Goal: Contribute content: Add original content to the website for others to see

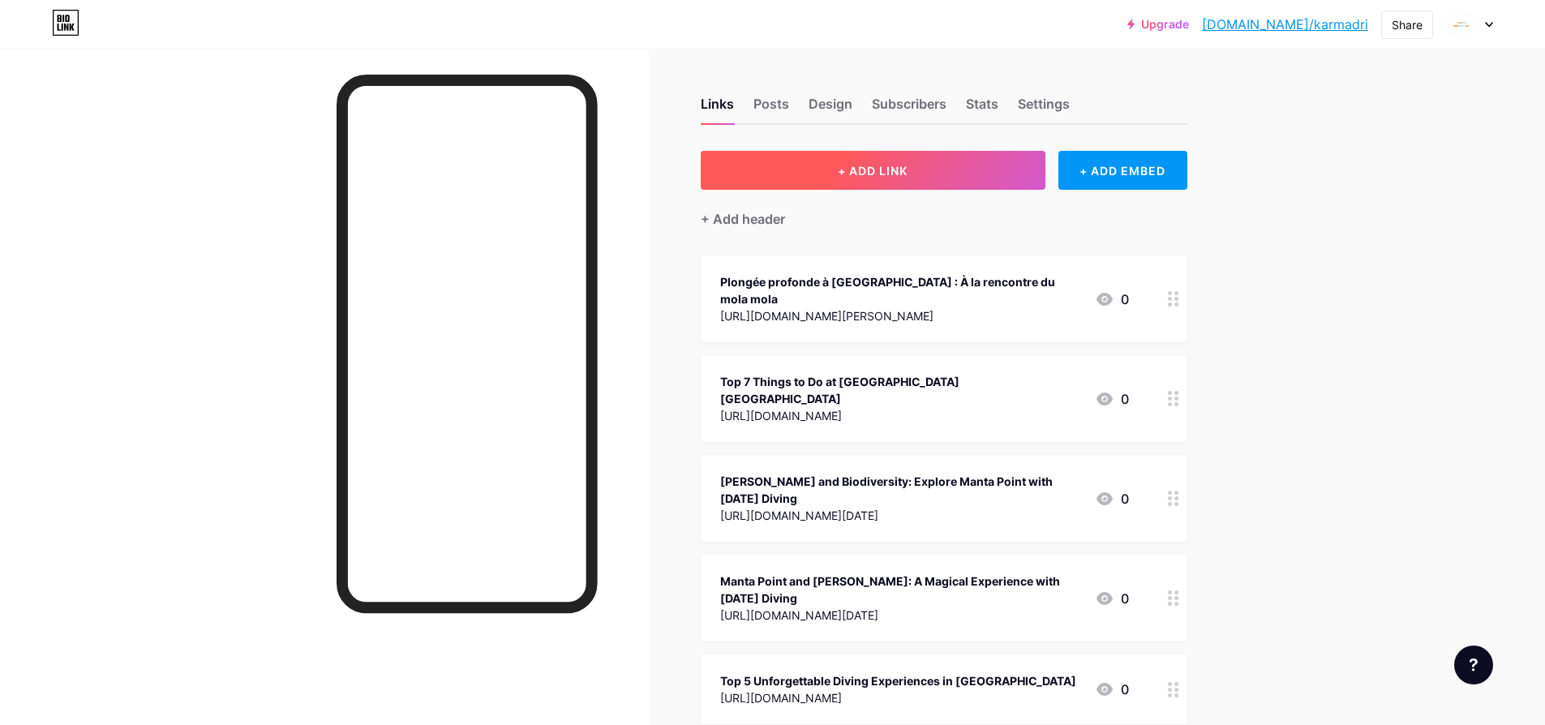
click at [937, 167] on button "+ ADD LINK" at bounding box center [873, 170] width 345 height 39
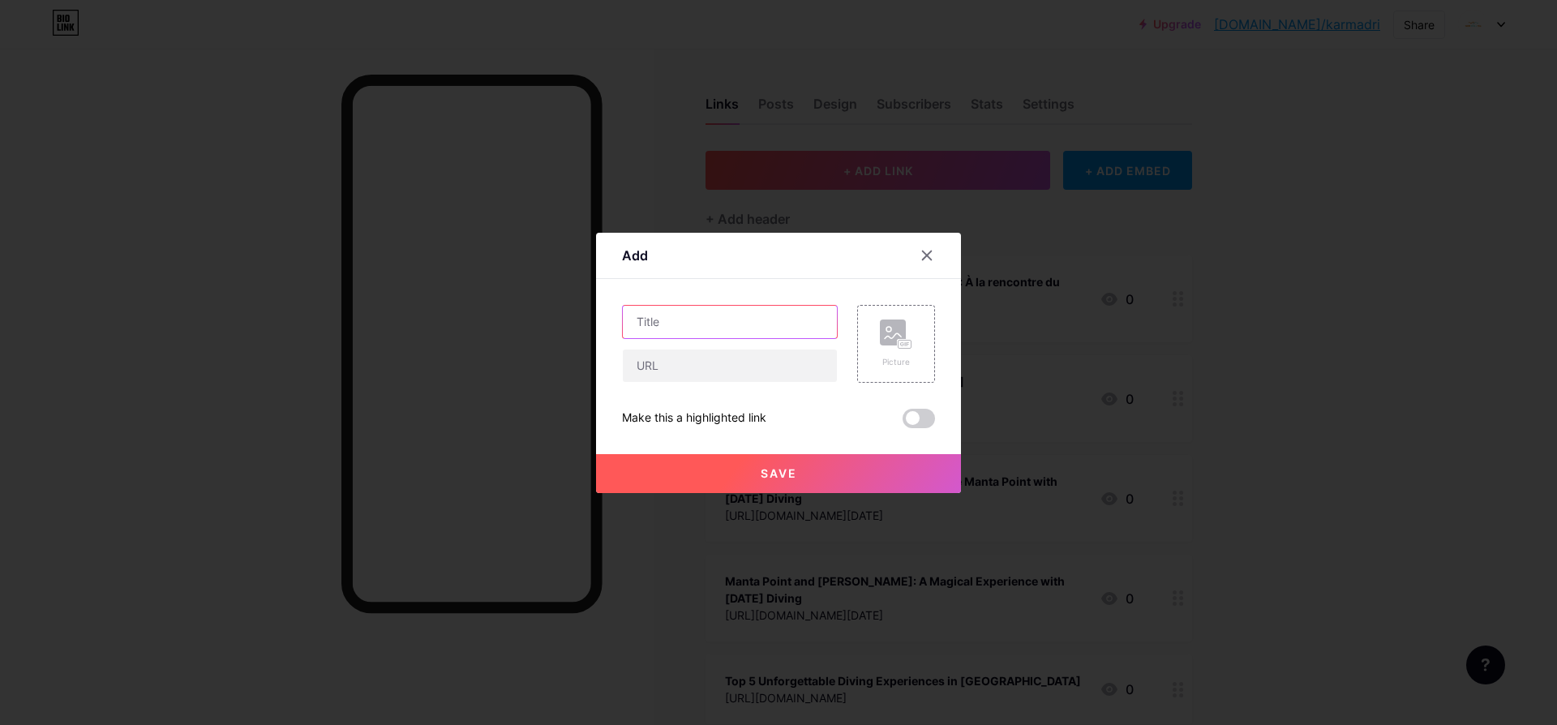
click at [723, 320] on input "text" at bounding box center [730, 322] width 214 height 32
paste input "Pourquoi [GEOGRAPHIC_DATA] attire les plongeurs du monde entier"
type input "Pourquoi [GEOGRAPHIC_DATA] attire les plongeurs du monde entier"
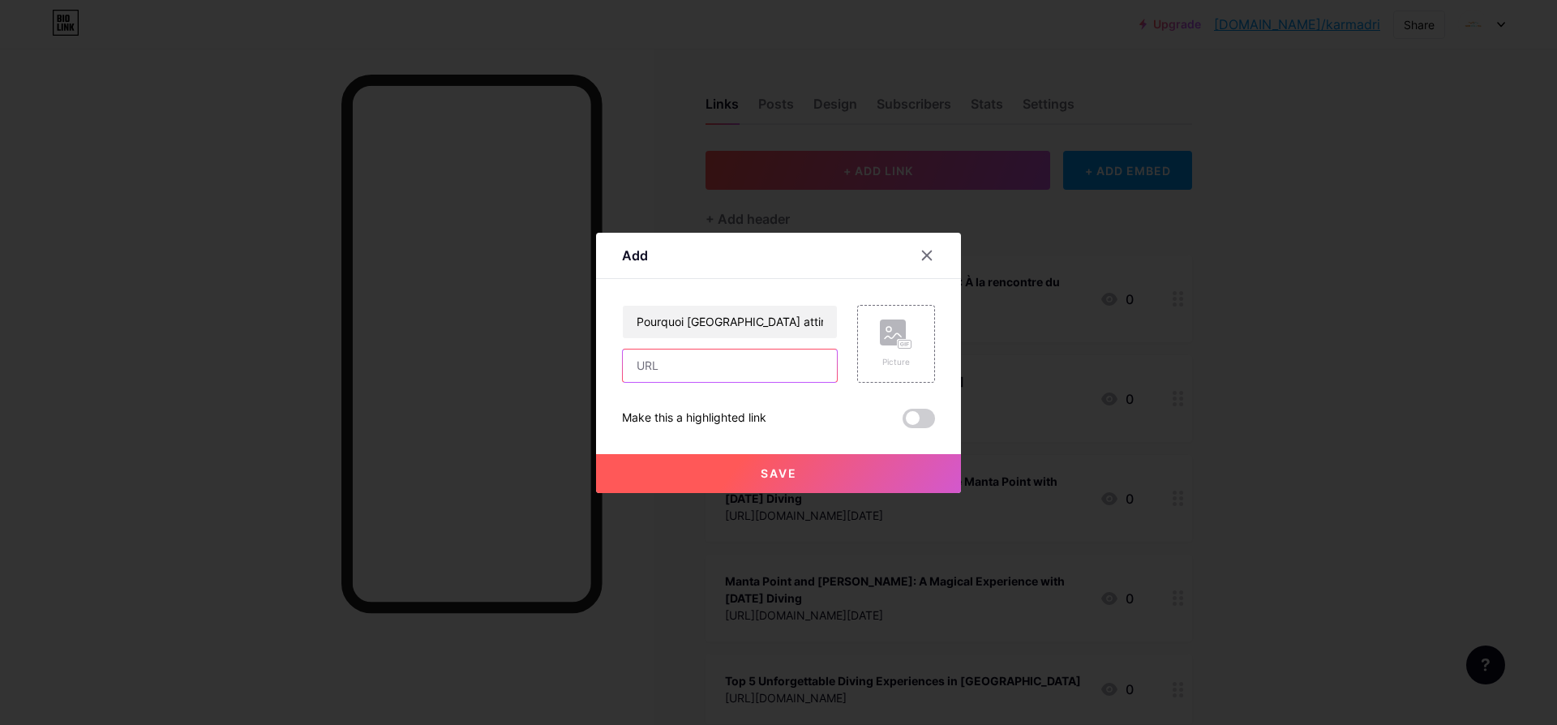
click at [719, 356] on input "text" at bounding box center [730, 366] width 214 height 32
paste input "[URL][DOMAIN_NAME]"
type input "[URL][DOMAIN_NAME]"
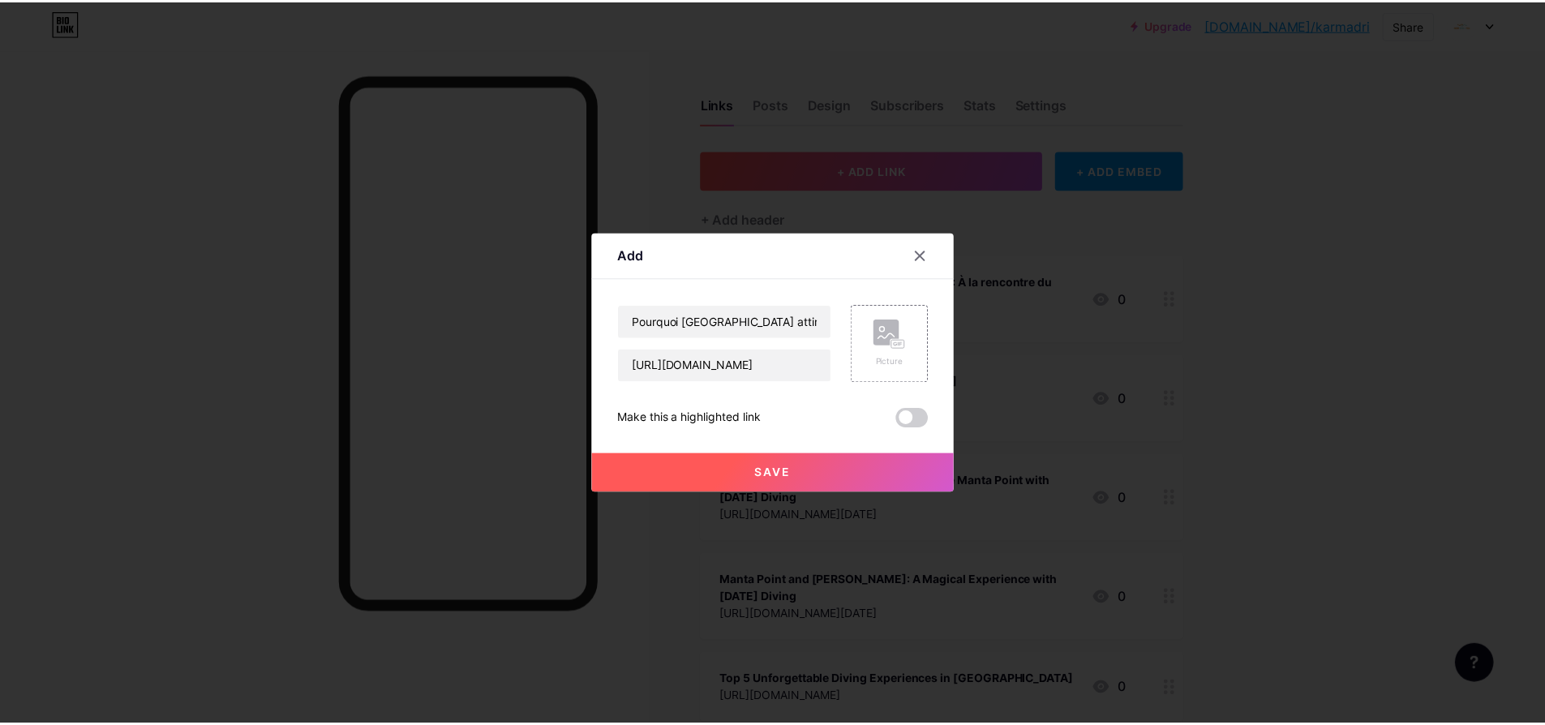
scroll to position [0, 0]
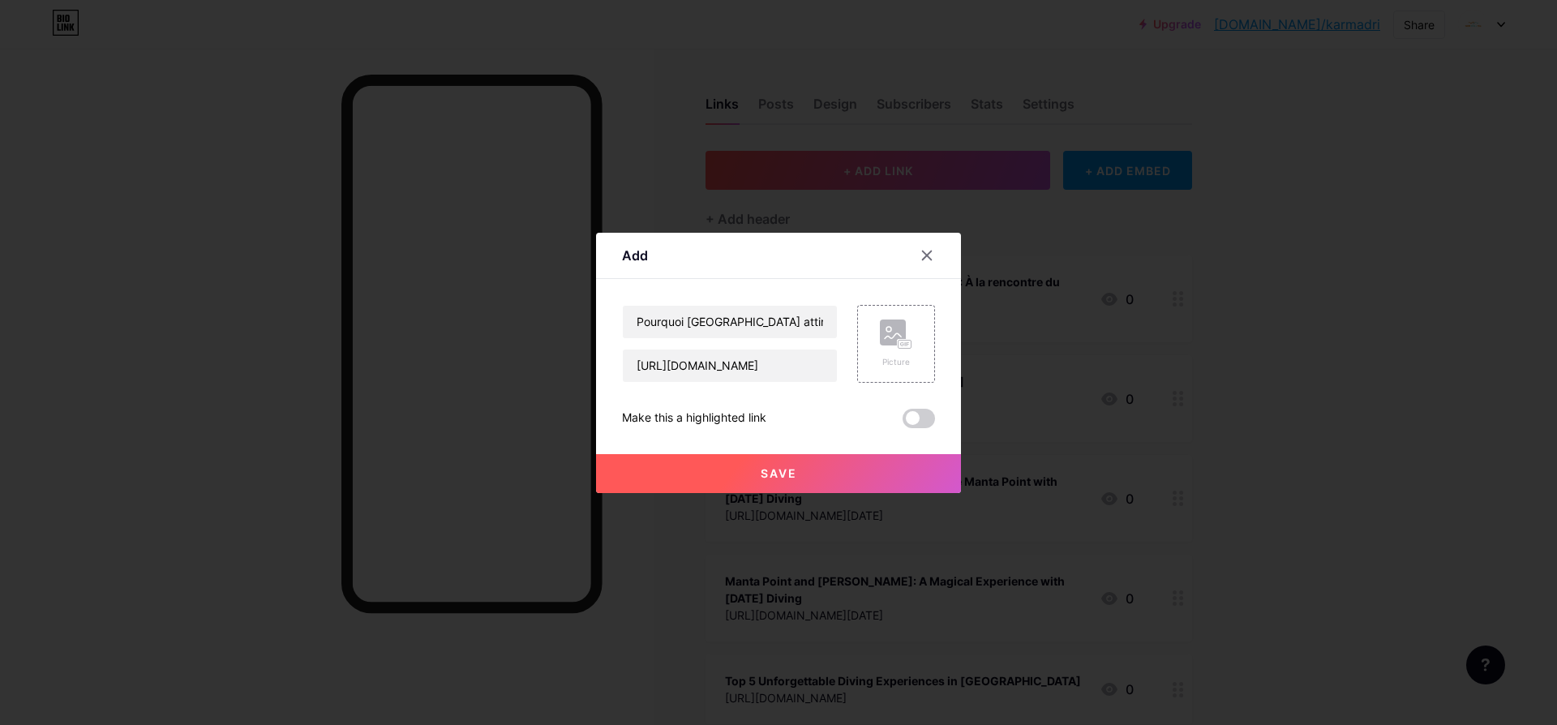
click at [930, 417] on span at bounding box center [919, 418] width 32 height 19
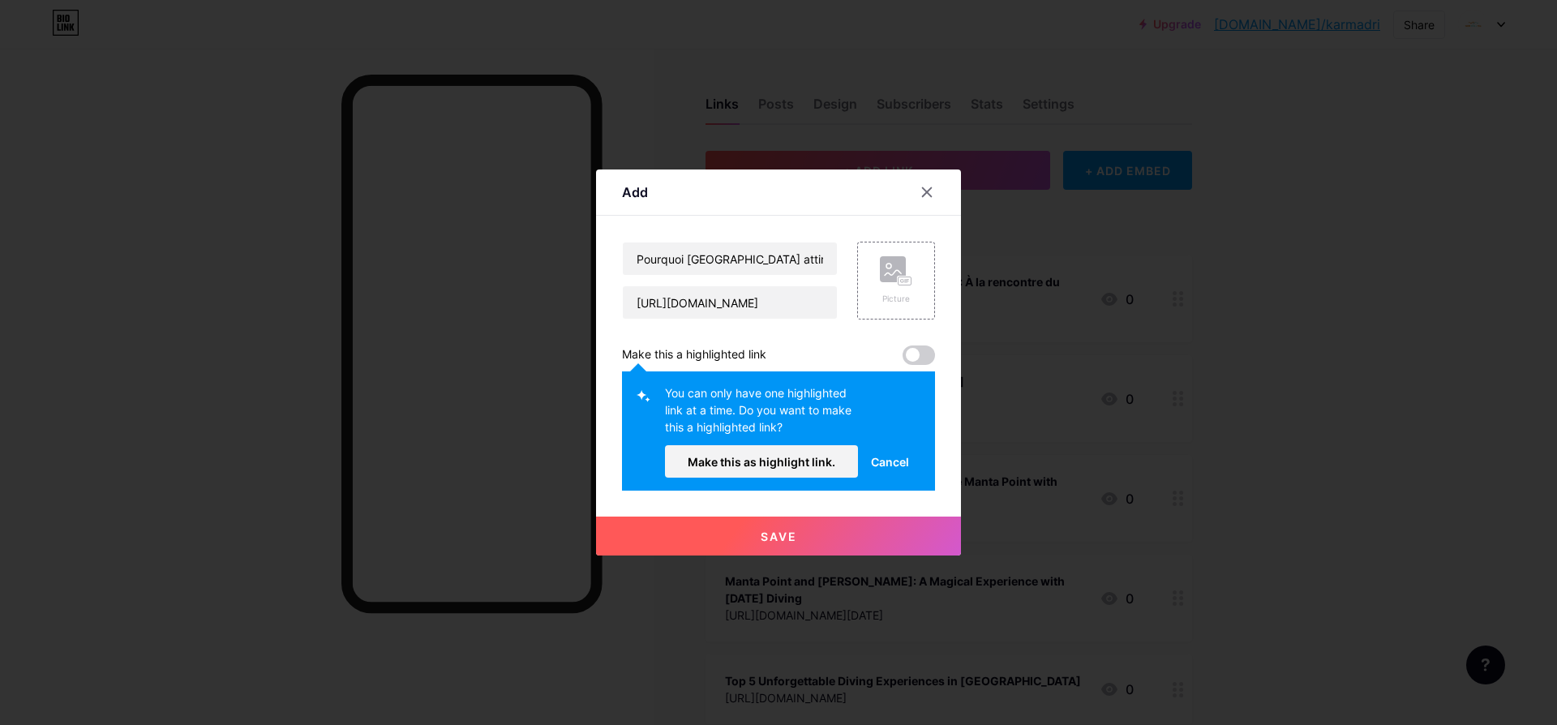
click at [929, 353] on span at bounding box center [919, 354] width 32 height 19
click at [808, 469] on button "Make this as highlight link." at bounding box center [761, 461] width 193 height 32
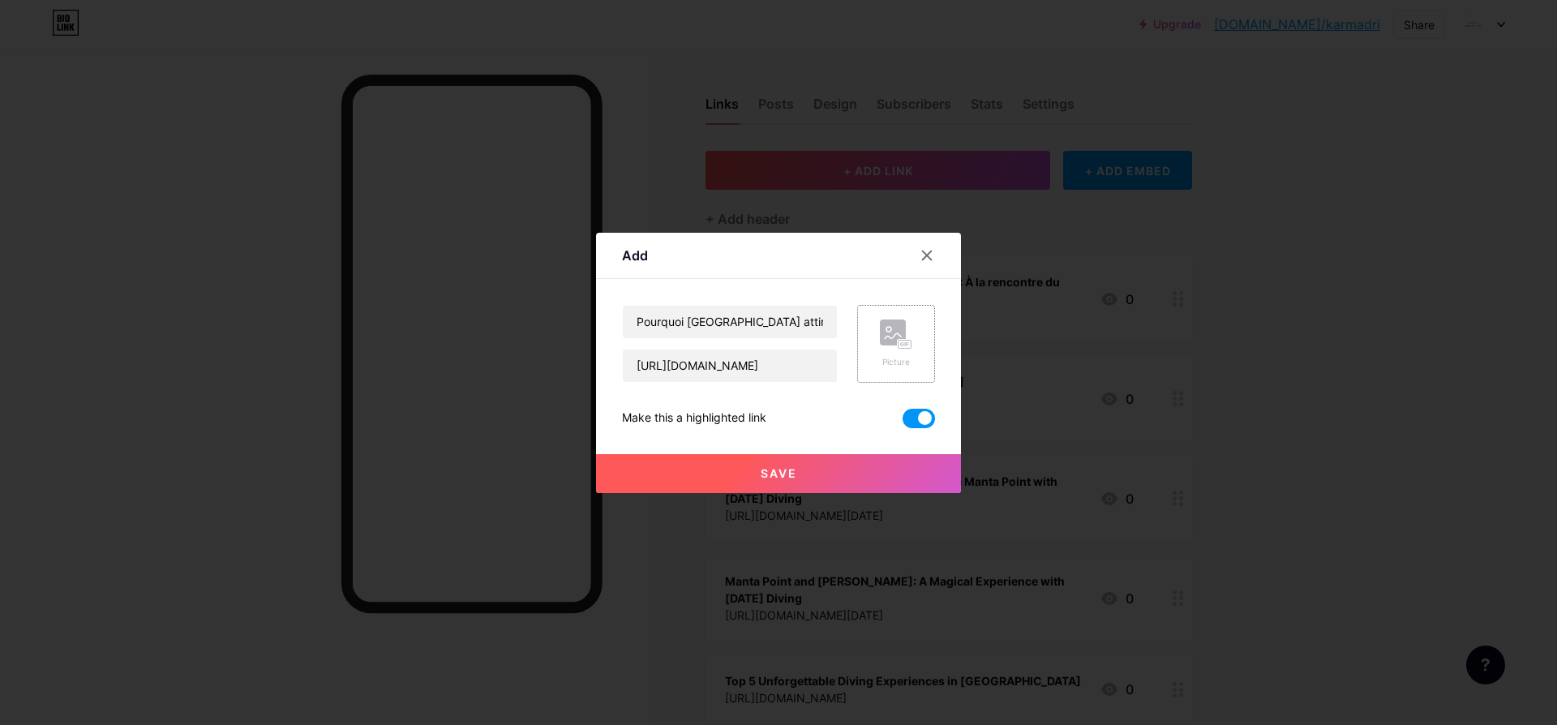
click at [900, 356] on div "Picture" at bounding box center [896, 362] width 32 height 12
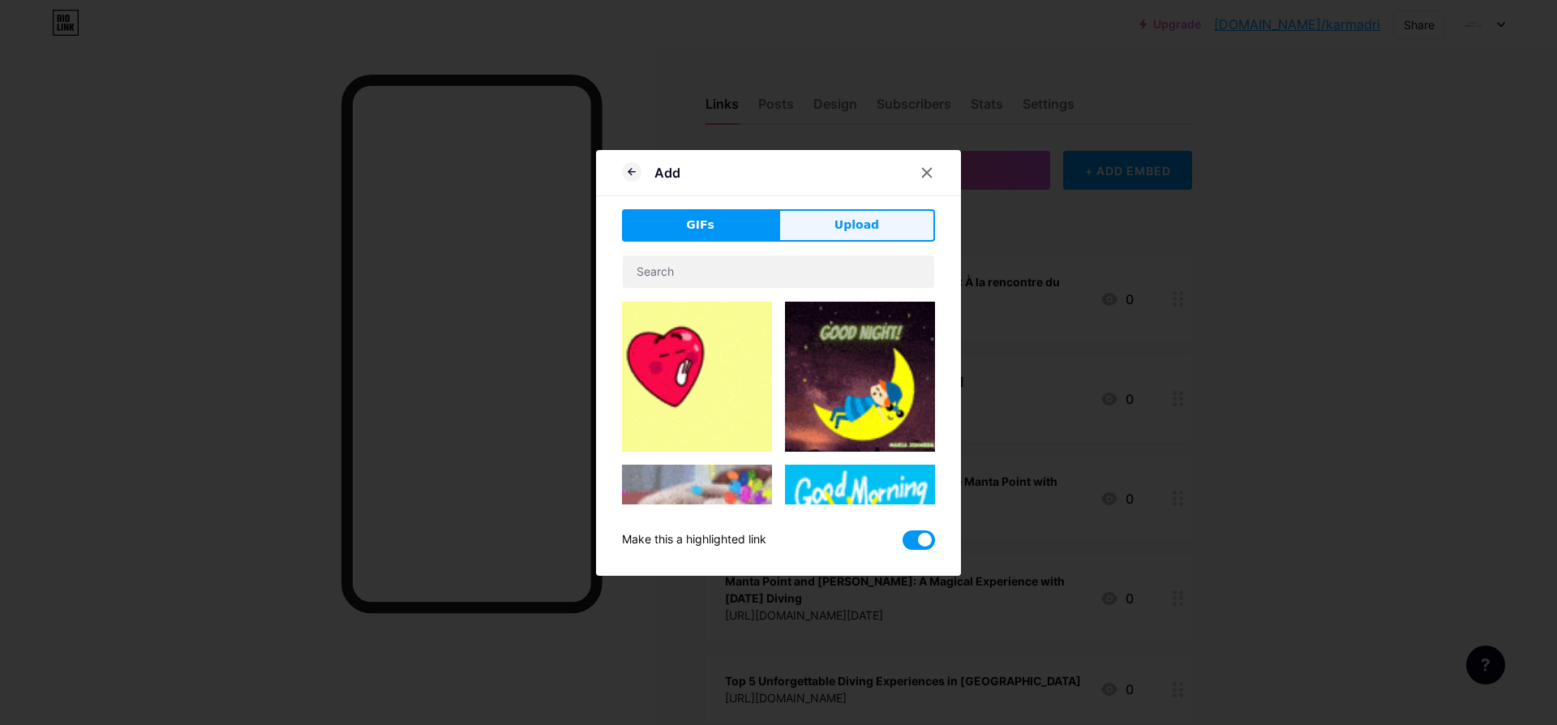
click at [842, 224] on span "Upload" at bounding box center [856, 225] width 45 height 17
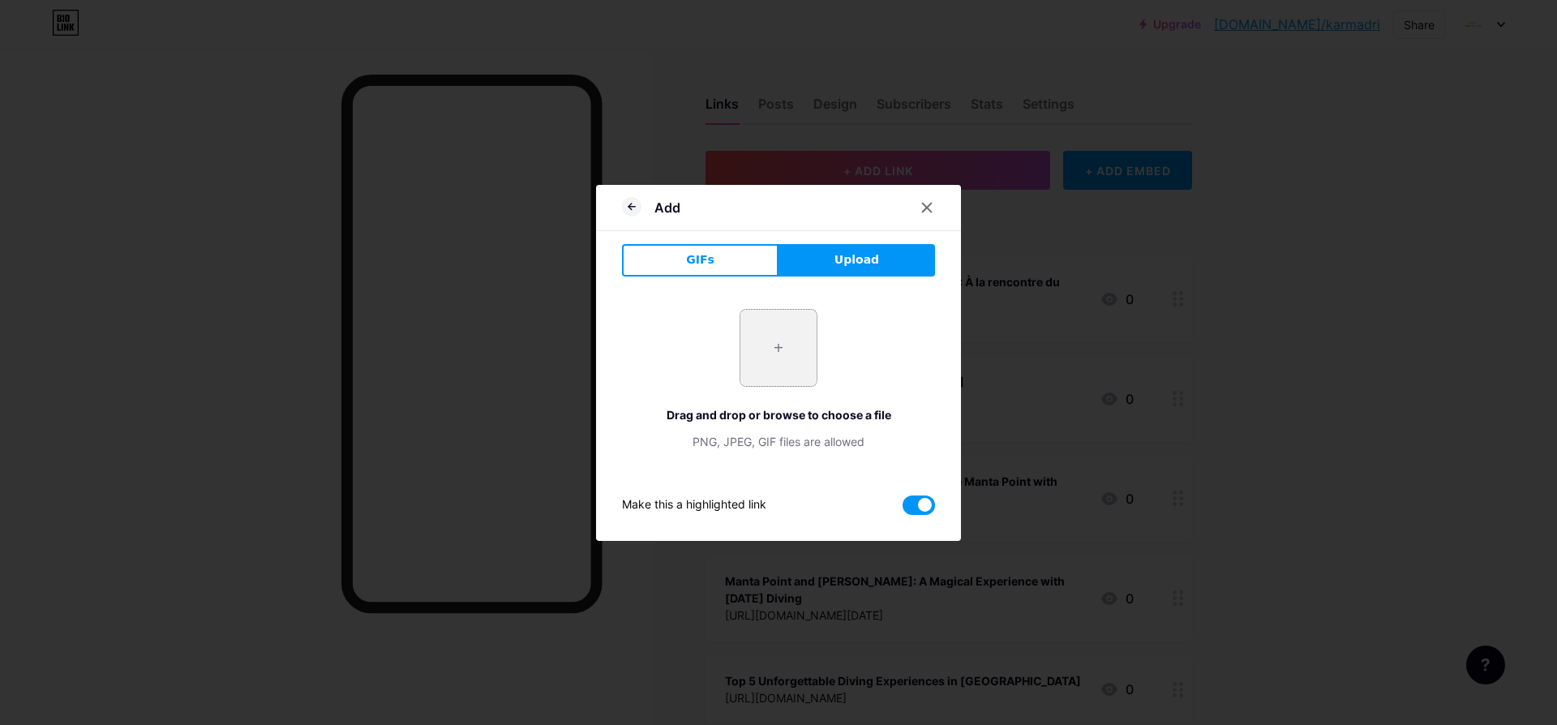
click at [790, 359] on input "file" at bounding box center [778, 348] width 76 height 76
type input "C:\fakepath\[DATE] Diving Yoga Logo.jpg"
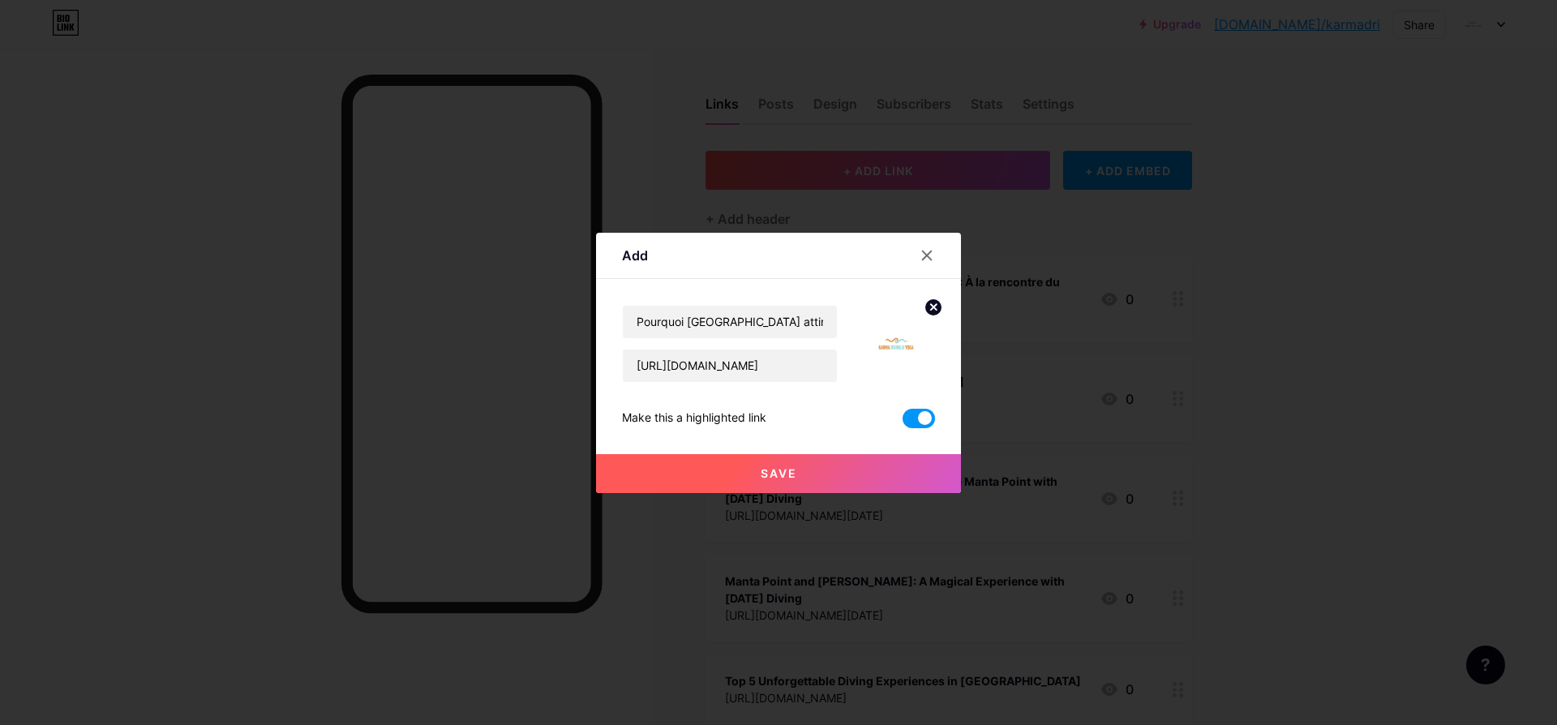
click at [832, 464] on button "Save" at bounding box center [778, 473] width 365 height 39
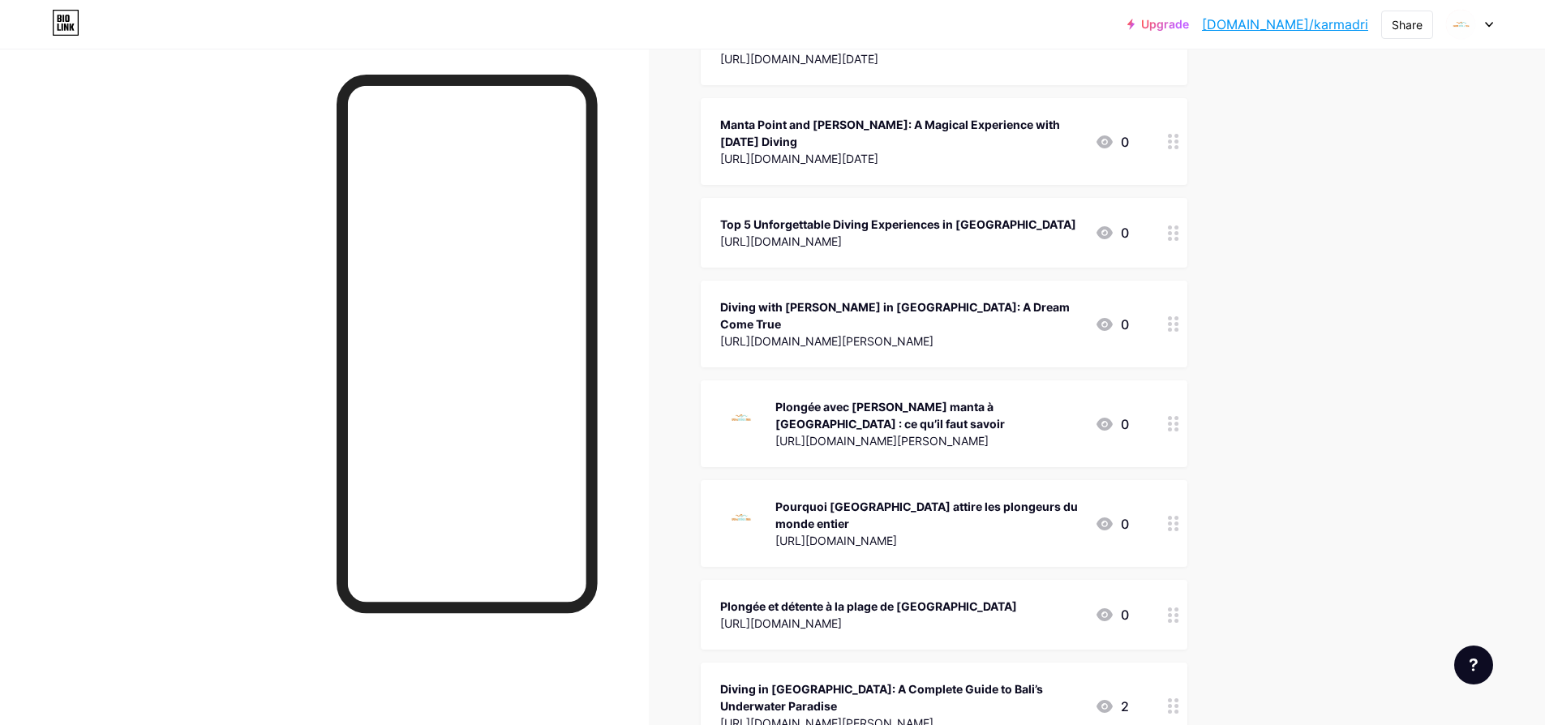
scroll to position [584, 0]
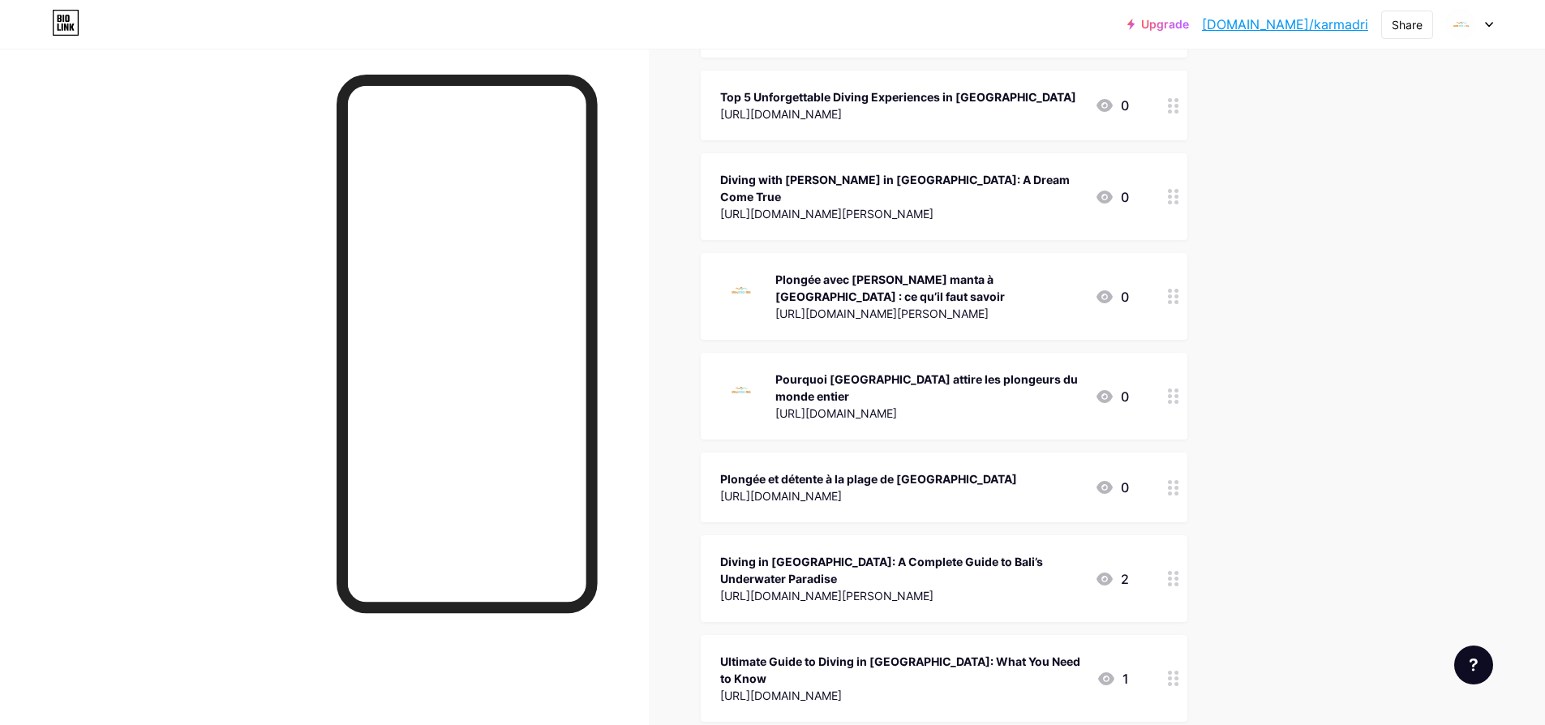
click at [1174, 388] on icon at bounding box center [1173, 395] width 11 height 15
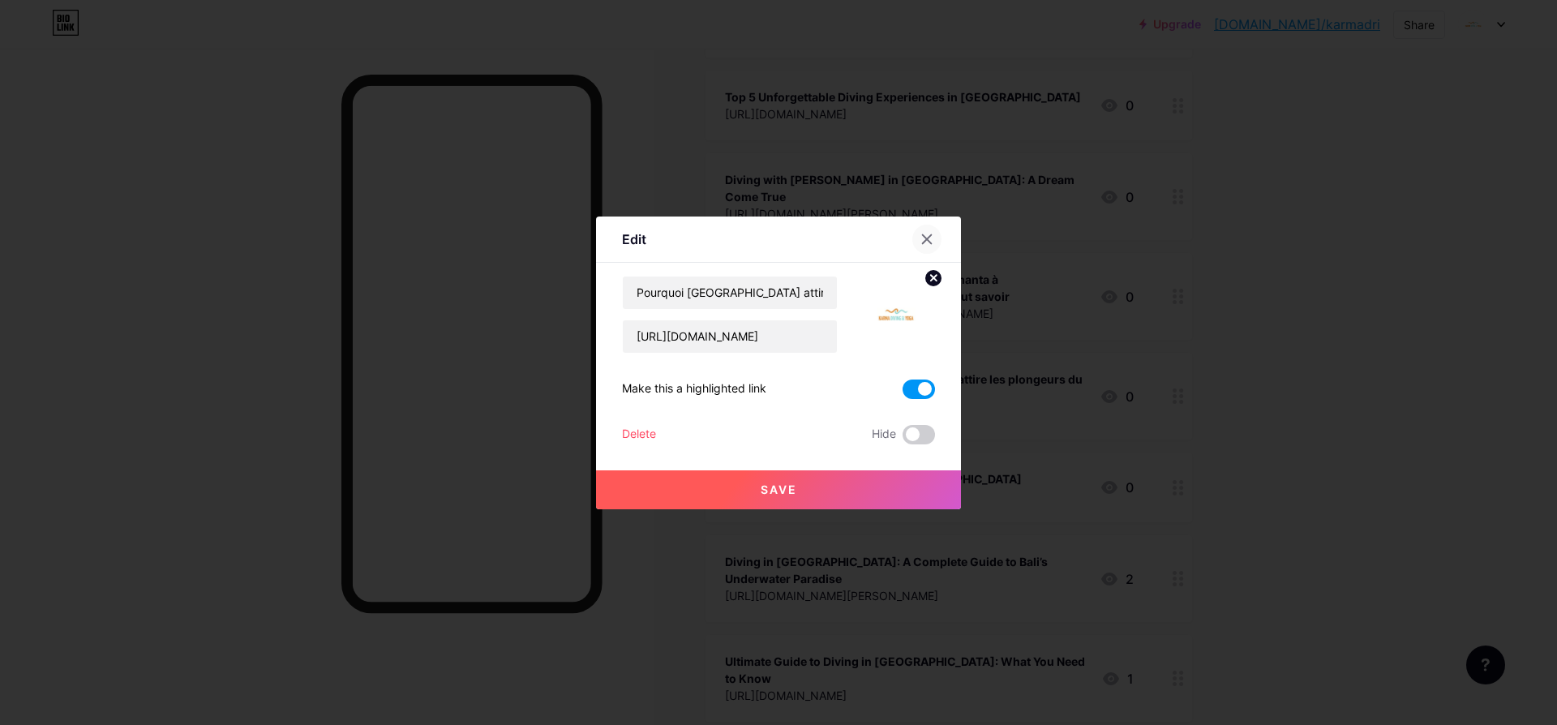
click at [925, 240] on icon at bounding box center [927, 238] width 9 height 9
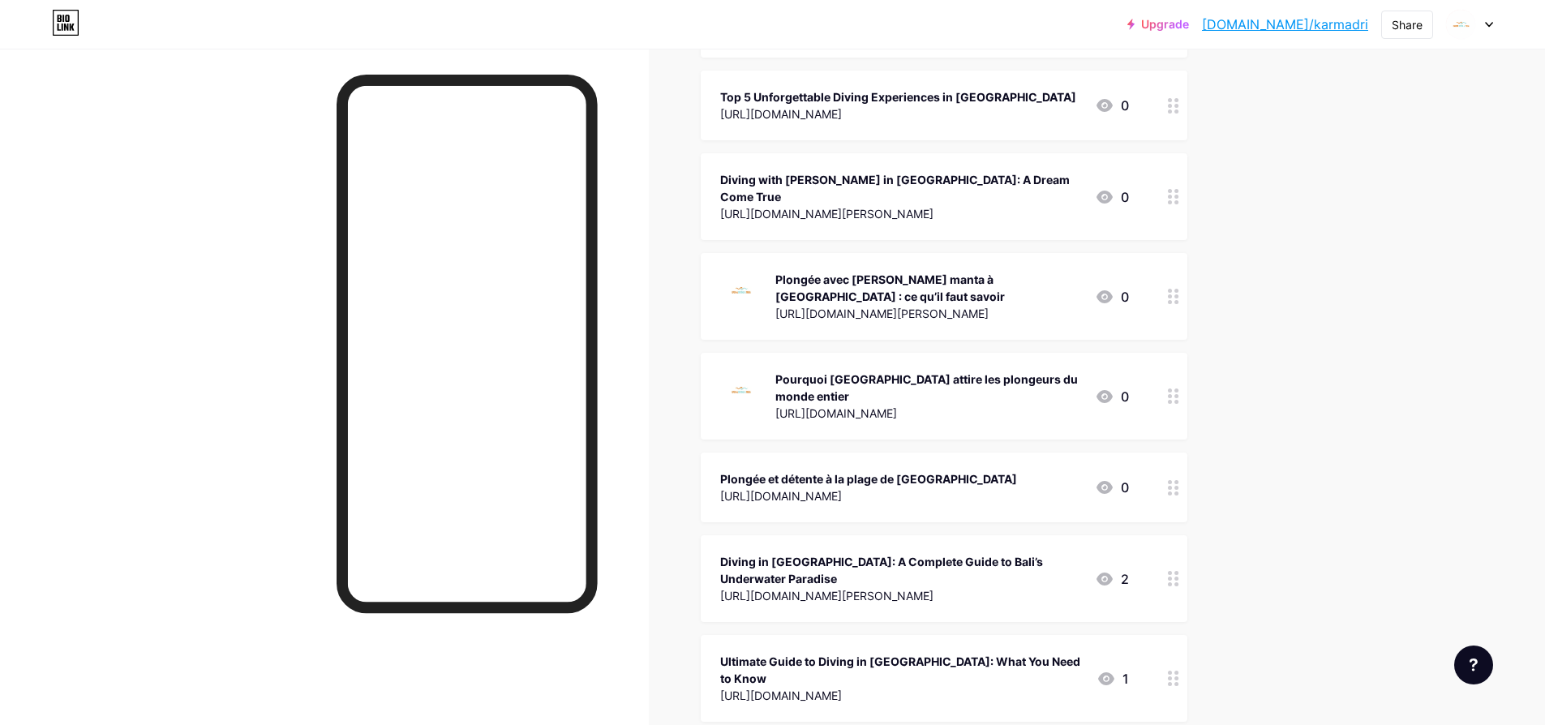
click at [839, 371] on div "Pourquoi [GEOGRAPHIC_DATA] attire les plongeurs du monde entier" at bounding box center [928, 388] width 307 height 34
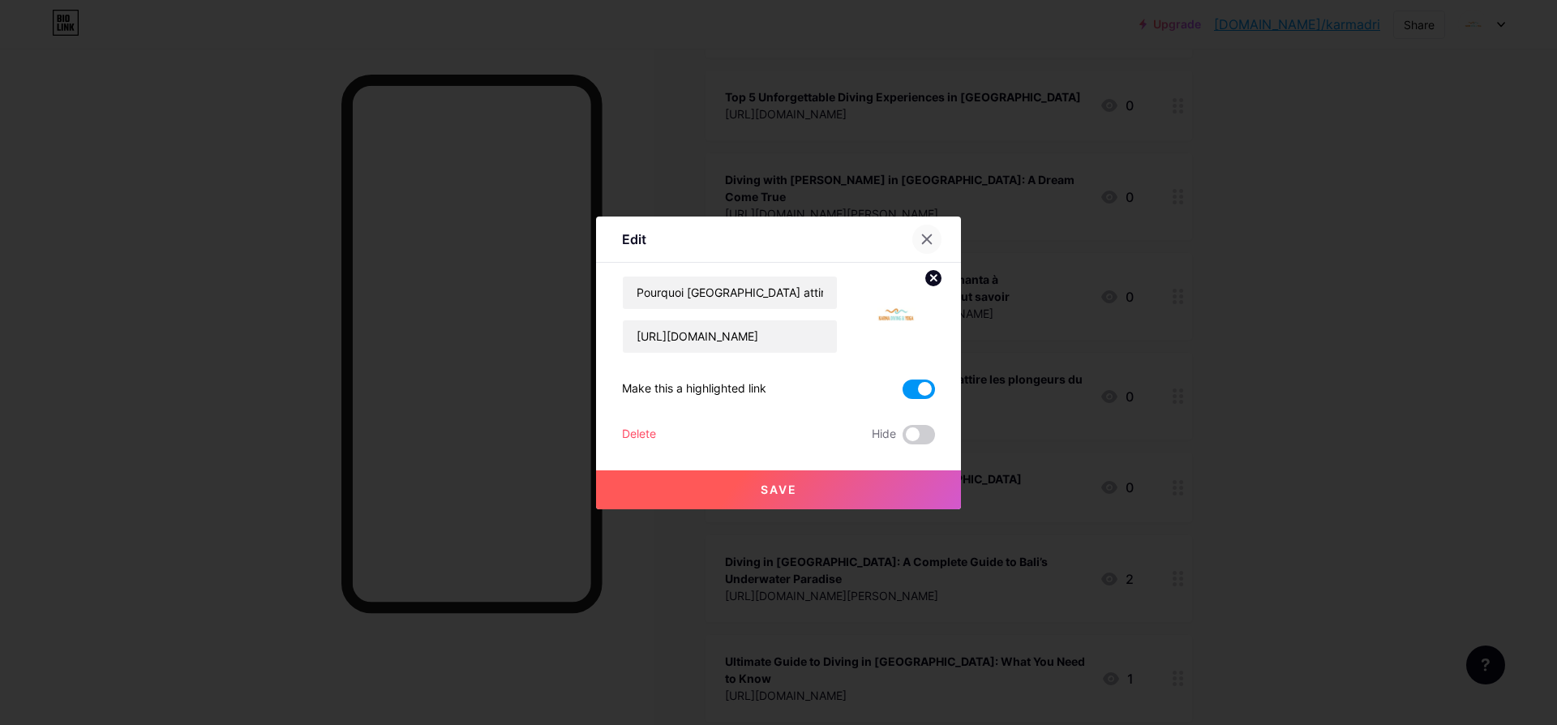
click at [925, 234] on icon at bounding box center [926, 239] width 13 height 13
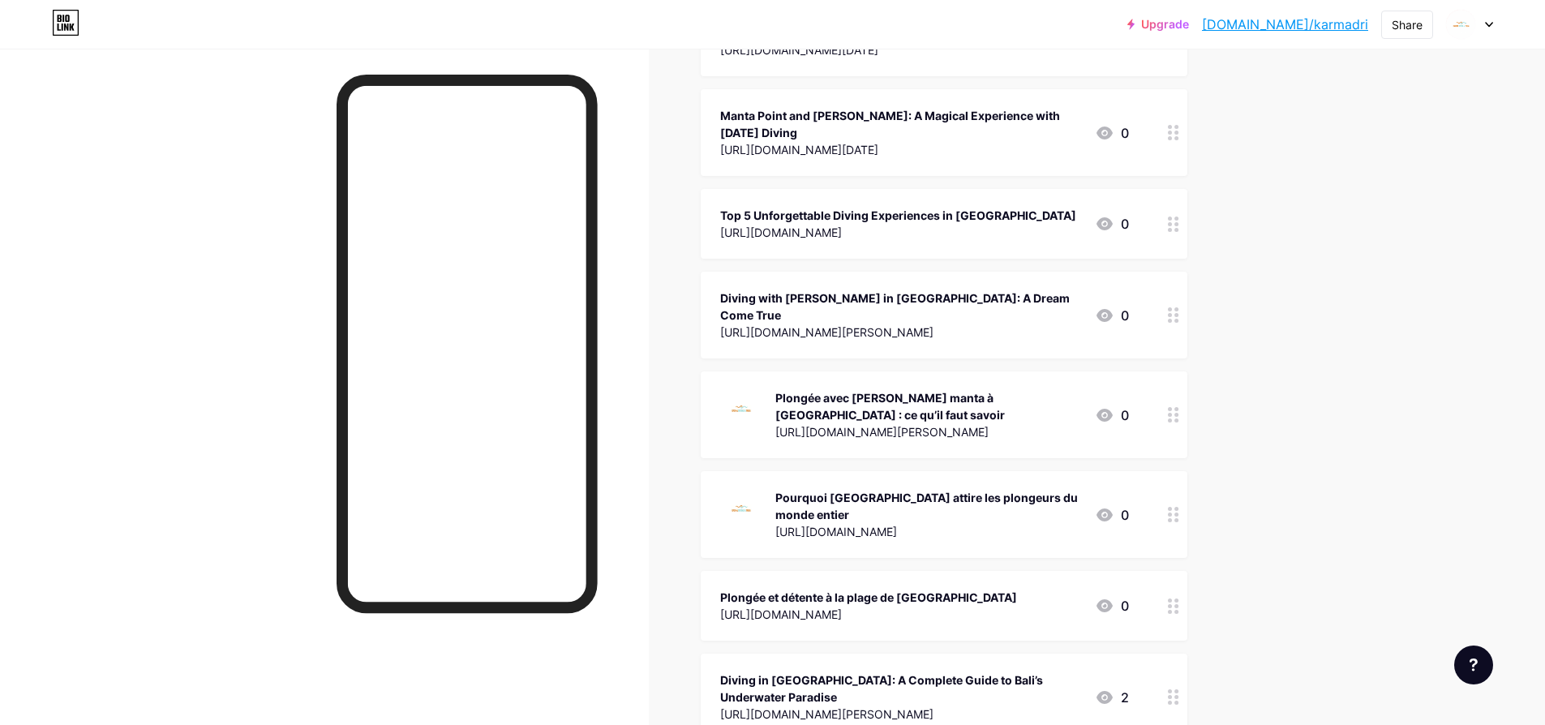
scroll to position [292, 0]
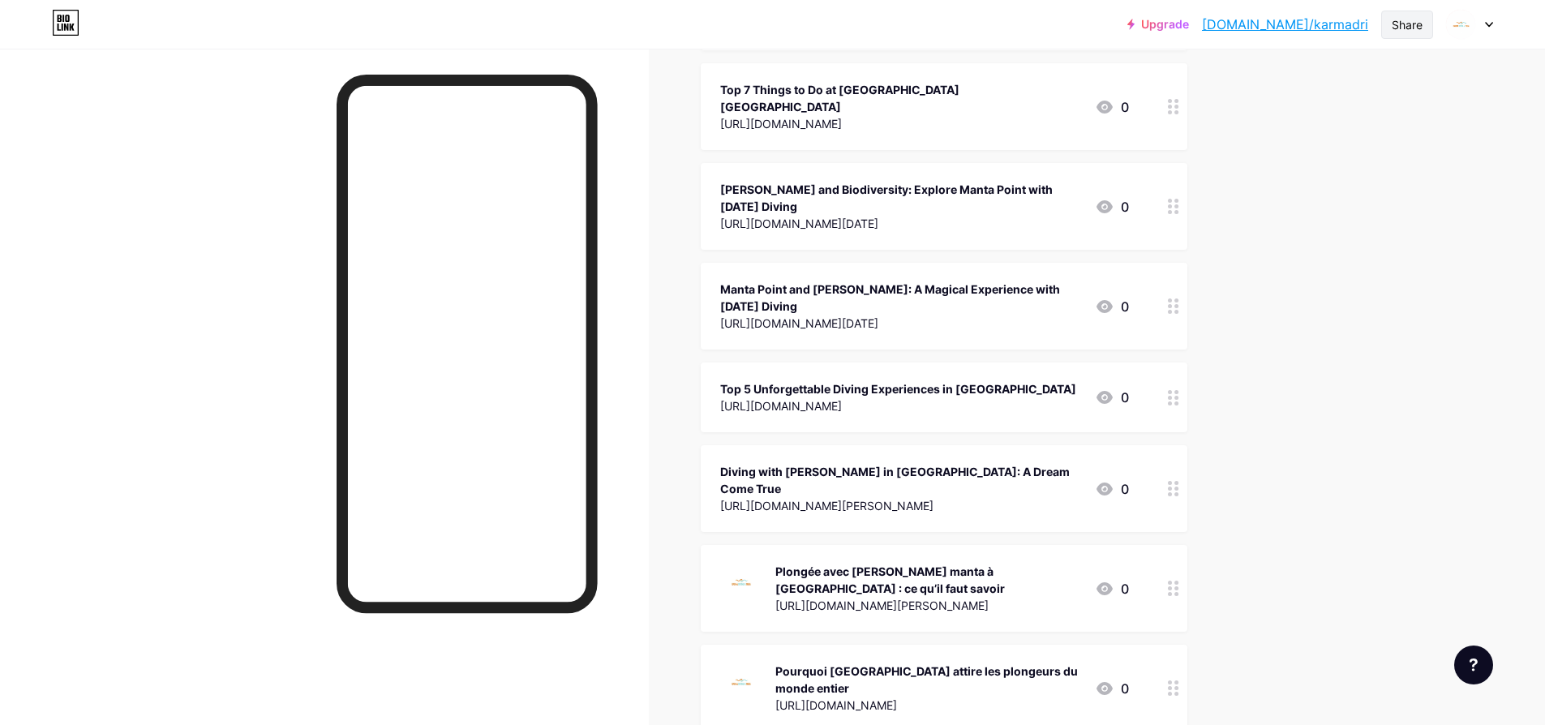
click at [1418, 32] on div "Share" at bounding box center [1407, 24] width 31 height 17
click at [1272, 83] on div "Copy link" at bounding box center [1272, 83] width 60 height 19
click at [1172, 592] on circle at bounding box center [1170, 594] width 4 height 4
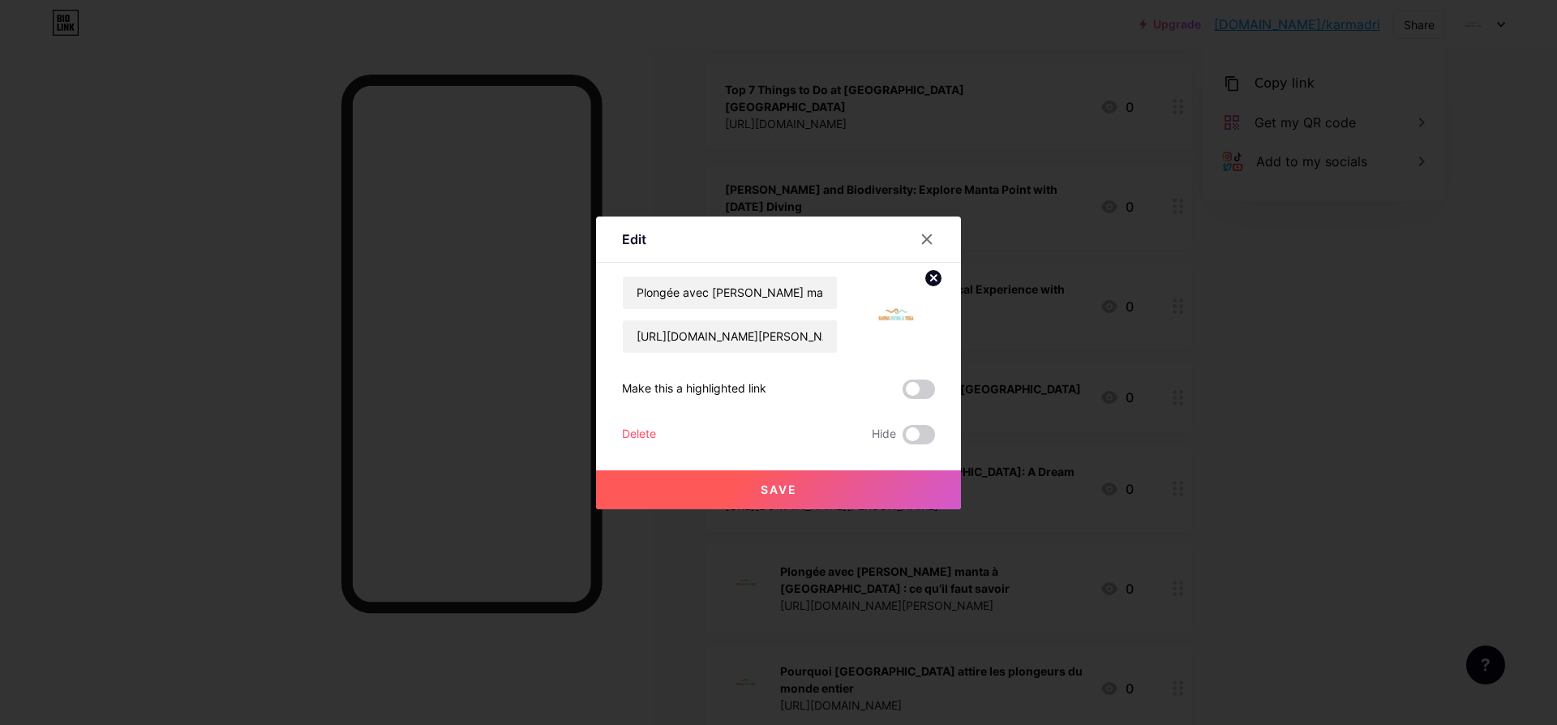
click at [936, 281] on icon at bounding box center [934, 278] width 6 height 6
click at [851, 489] on button "Save" at bounding box center [778, 489] width 365 height 39
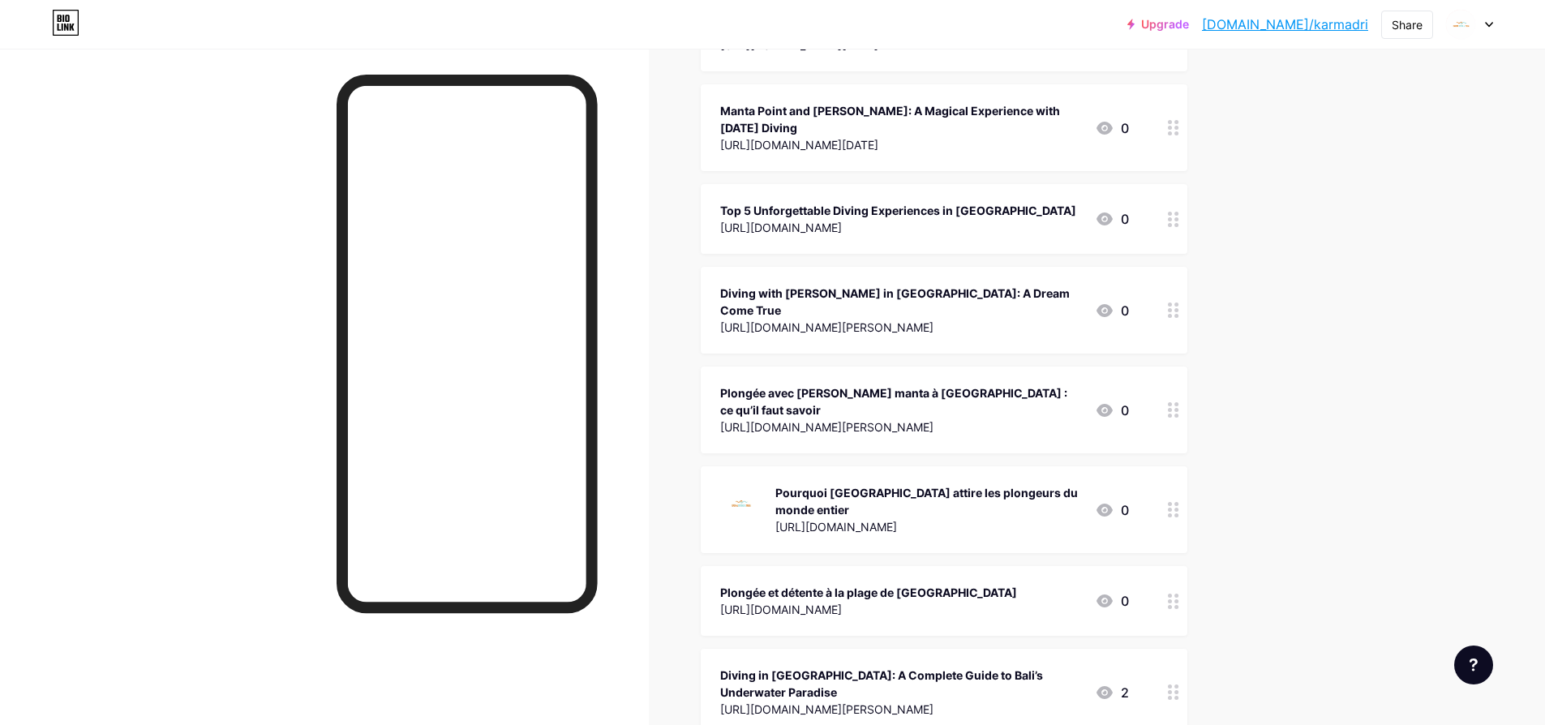
scroll to position [487, 0]
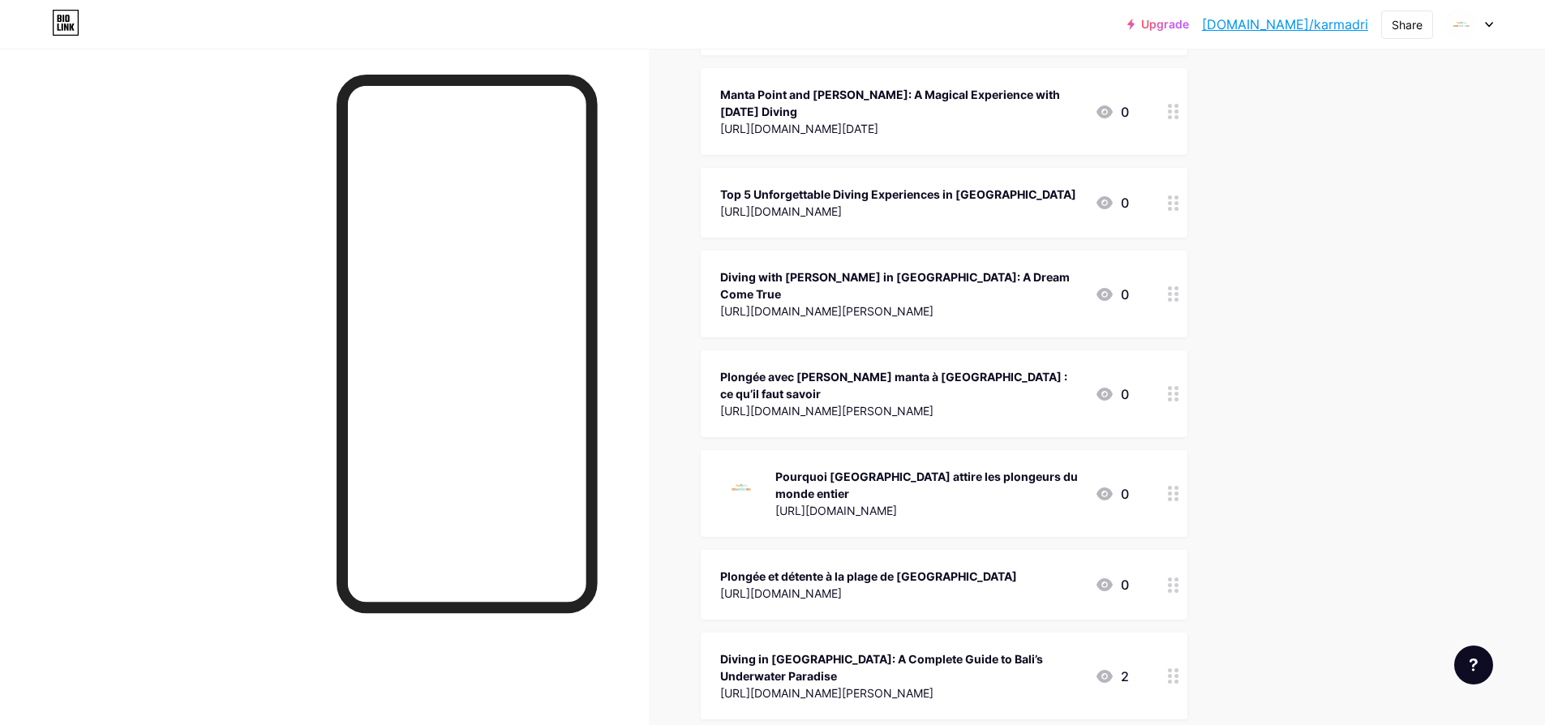
click at [1177, 486] on icon at bounding box center [1173, 493] width 11 height 15
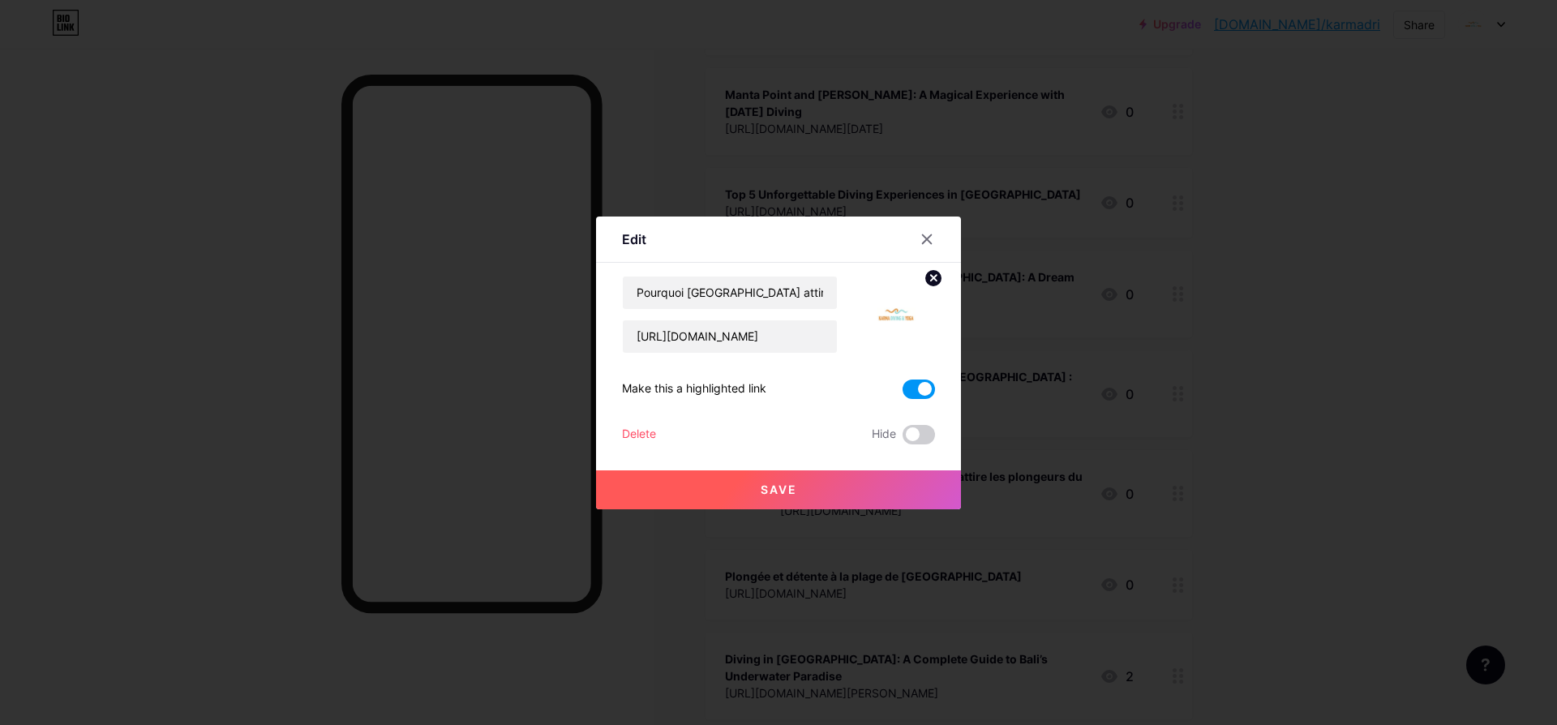
click at [852, 481] on button "Save" at bounding box center [778, 489] width 365 height 39
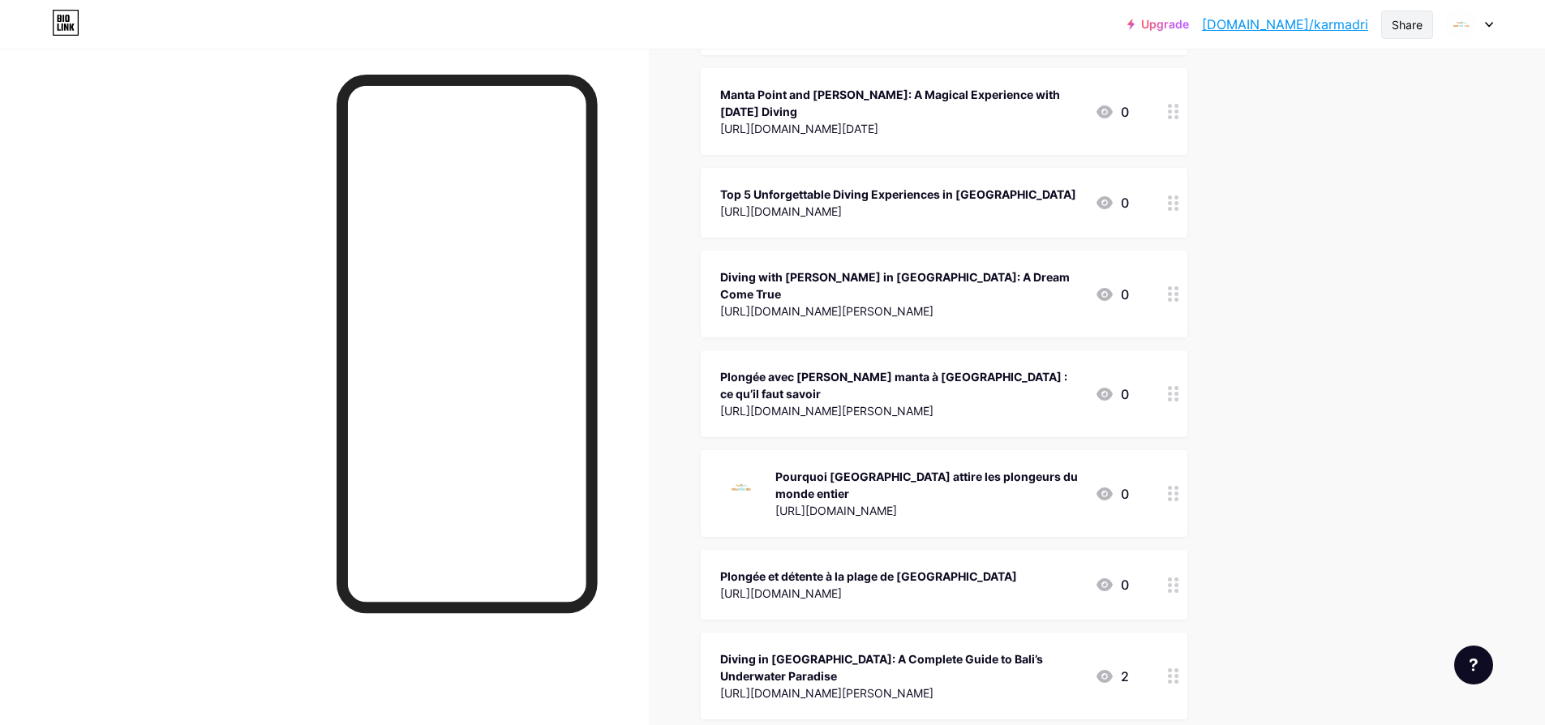
click at [1409, 36] on div "Share" at bounding box center [1407, 25] width 52 height 28
click at [1293, 80] on div "Copy link" at bounding box center [1272, 83] width 60 height 19
click at [1179, 486] on icon at bounding box center [1173, 493] width 11 height 15
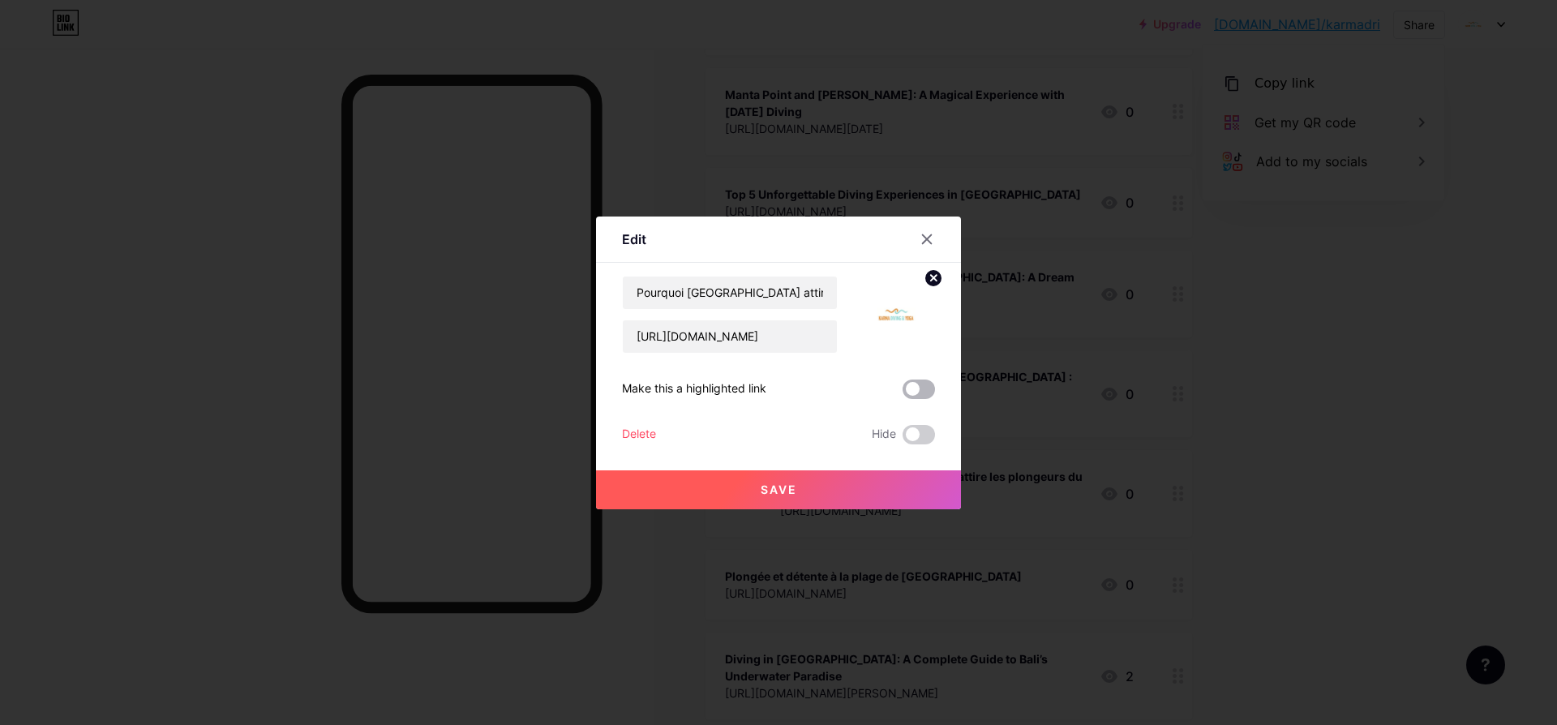
click at [924, 388] on span at bounding box center [919, 389] width 32 height 19
click at [903, 393] on input "checkbox" at bounding box center [903, 393] width 0 height 0
click at [805, 485] on button "Save" at bounding box center [778, 489] width 365 height 39
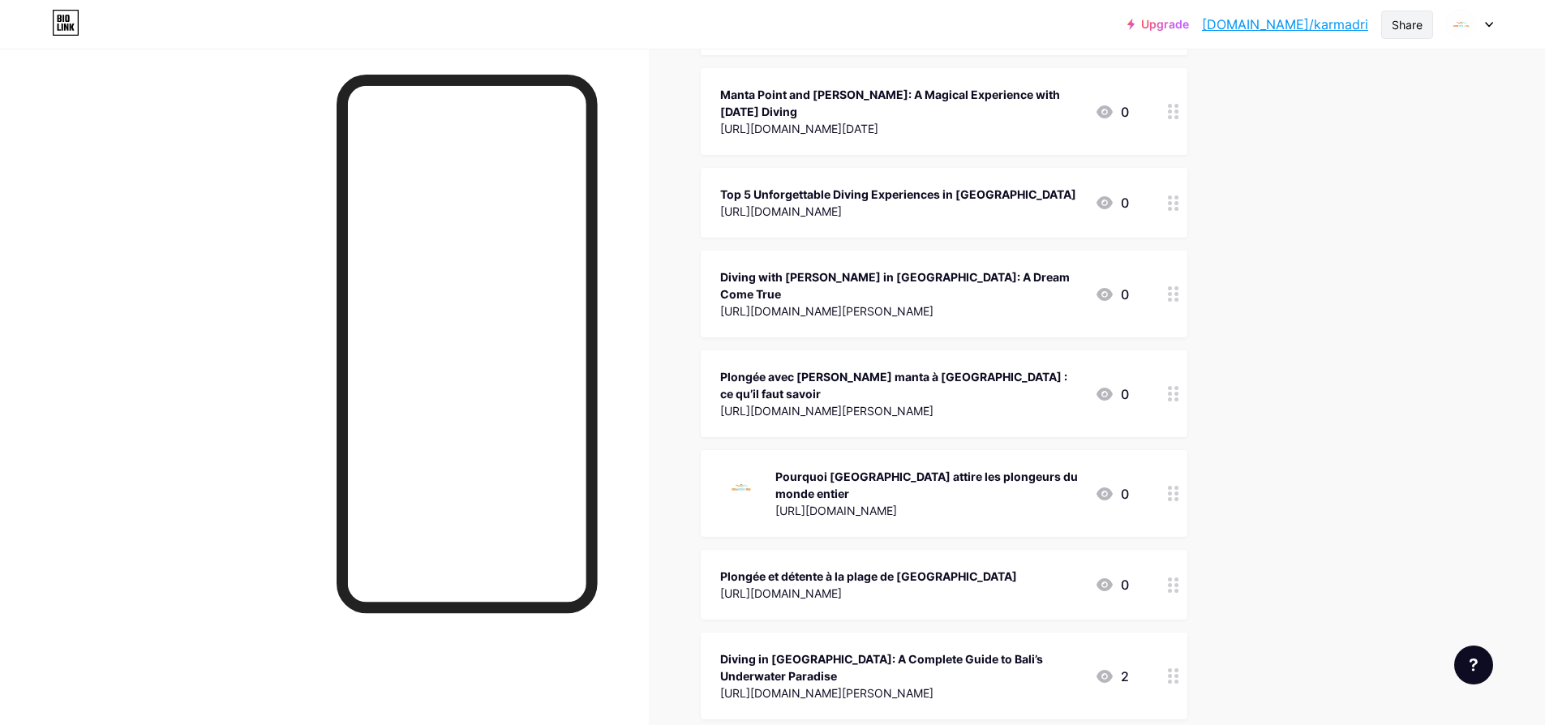
drag, startPoint x: 1327, startPoint y: 25, endPoint x: 1401, endPoint y: 30, distance: 74.8
click at [1401, 30] on div "Upgrade [DOMAIN_NAME]/karmad... [DOMAIN_NAME]/karmadri Share Switch accounts [D…" at bounding box center [1310, 24] width 366 height 29
click at [1407, 26] on div "Share" at bounding box center [1407, 24] width 31 height 17
click at [1307, 75] on div "Copy link" at bounding box center [1311, 83] width 242 height 39
